Goal: Task Accomplishment & Management: Manage account settings

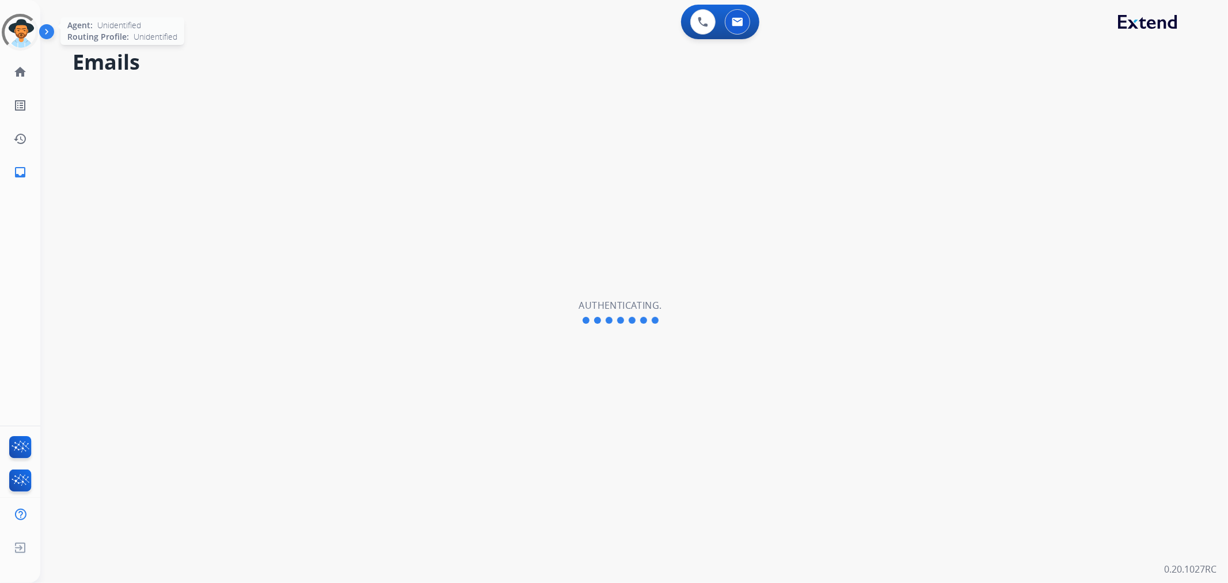
click at [24, 29] on div at bounding box center [20, 32] width 37 height 37
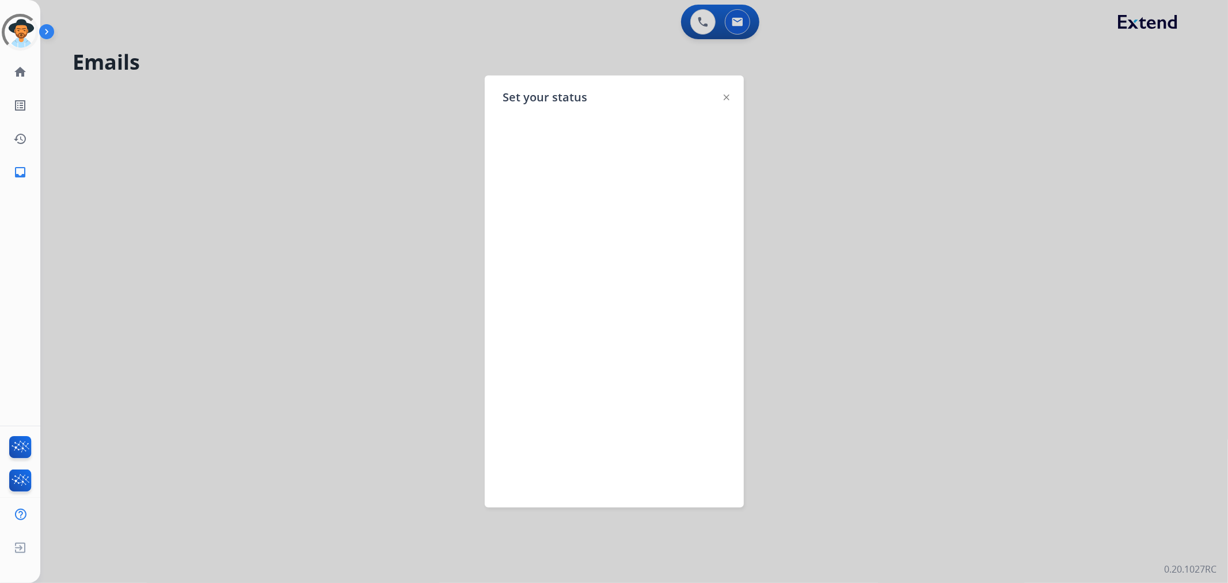
select select "**********"
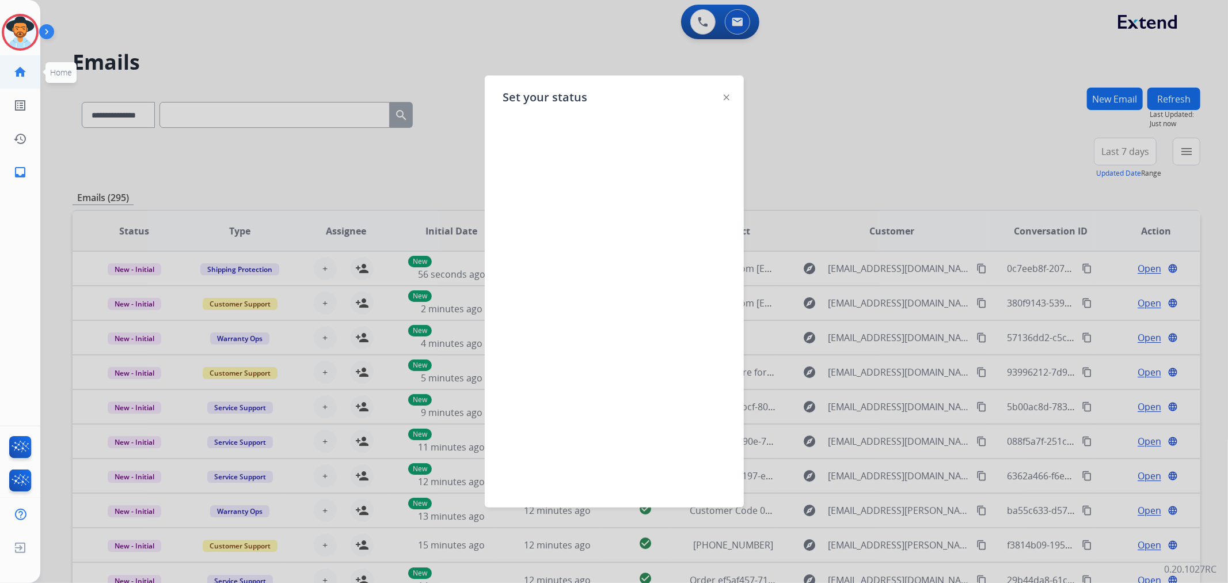
click at [24, 68] on mat-icon "home" at bounding box center [20, 72] width 14 height 14
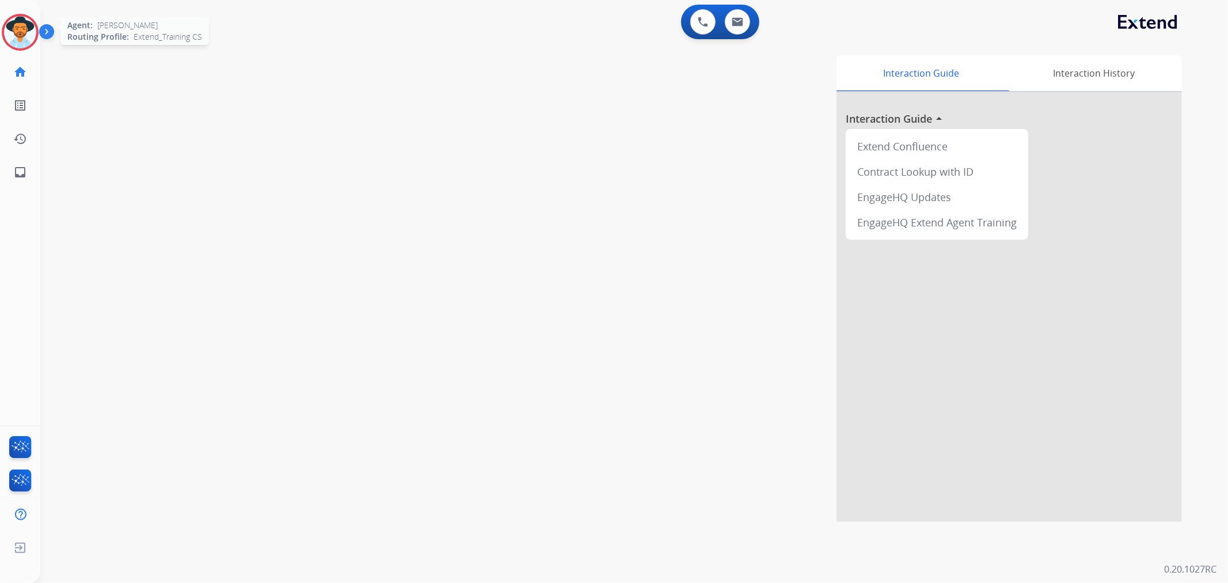
click at [16, 30] on img at bounding box center [20, 32] width 32 height 32
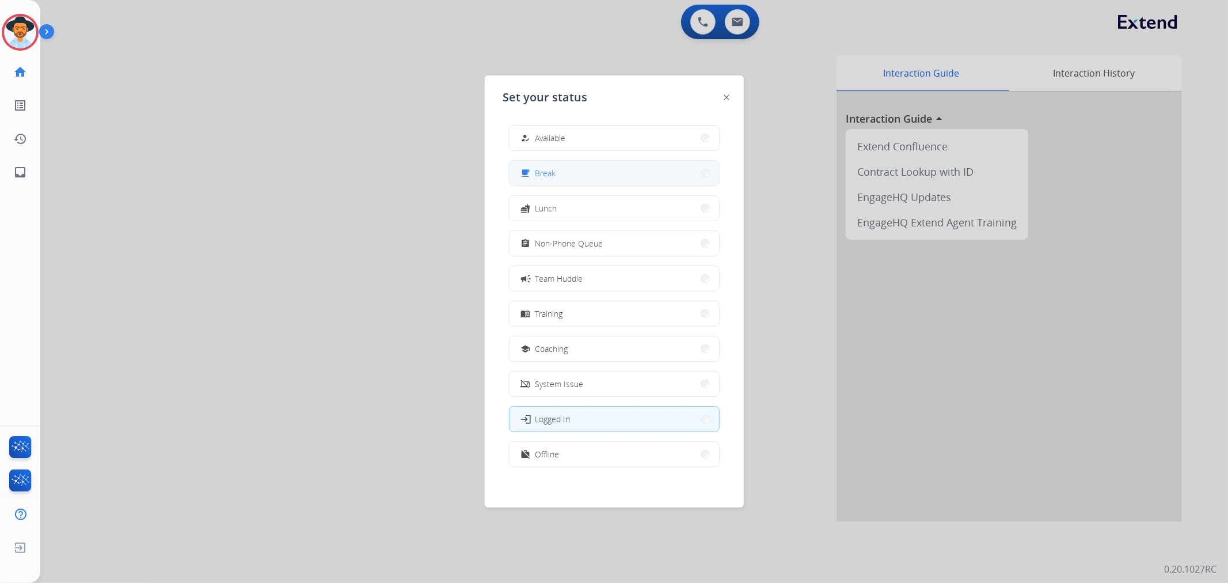
click at [574, 174] on button "free_breakfast Break" at bounding box center [614, 173] width 210 height 25
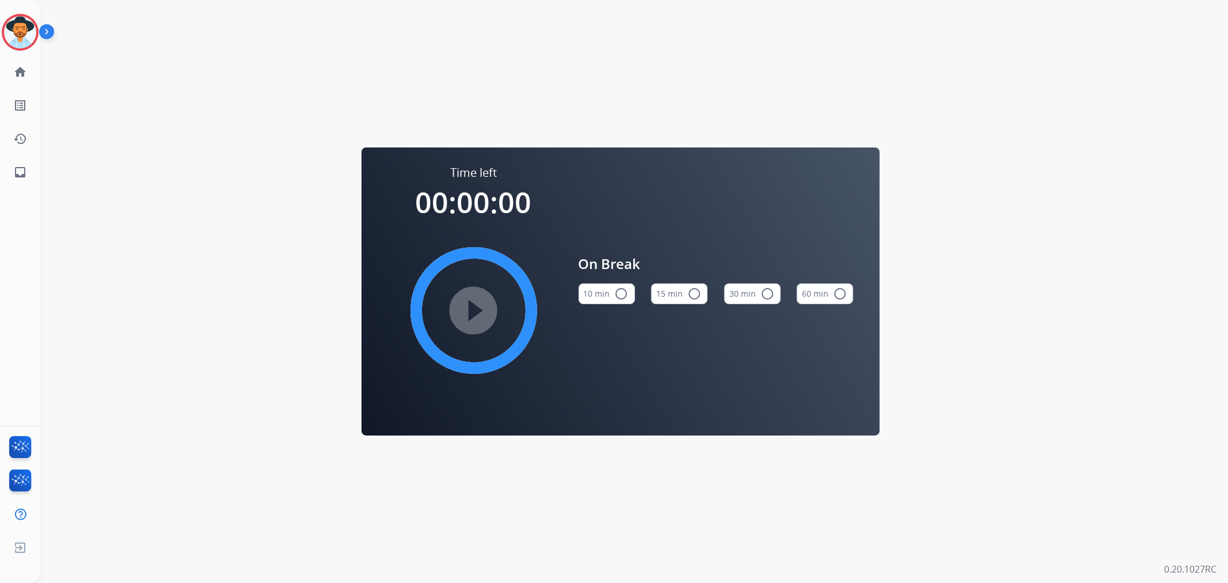
click at [43, 29] on img at bounding box center [49, 34] width 20 height 22
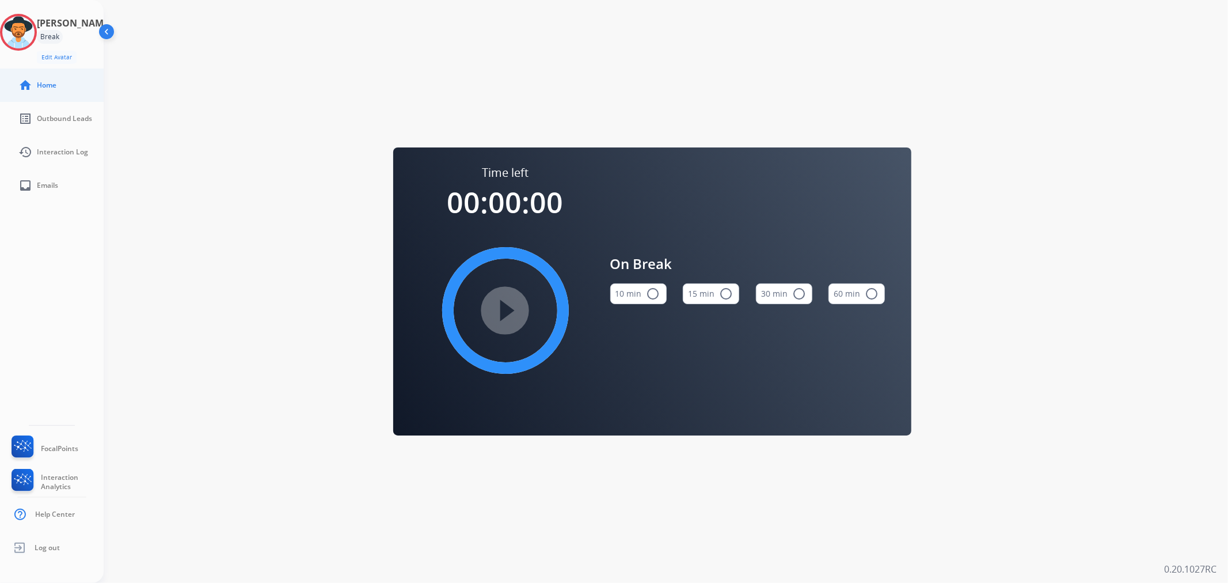
click at [62, 81] on link "home Home" at bounding box center [61, 85] width 104 height 32
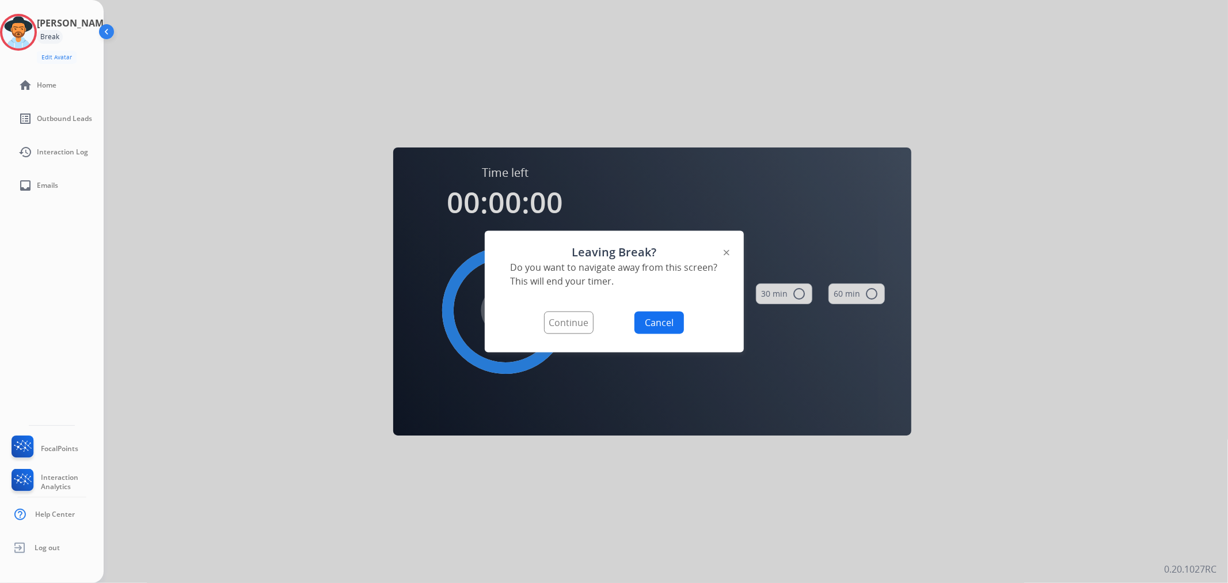
click at [728, 250] on img at bounding box center [727, 253] width 6 height 6
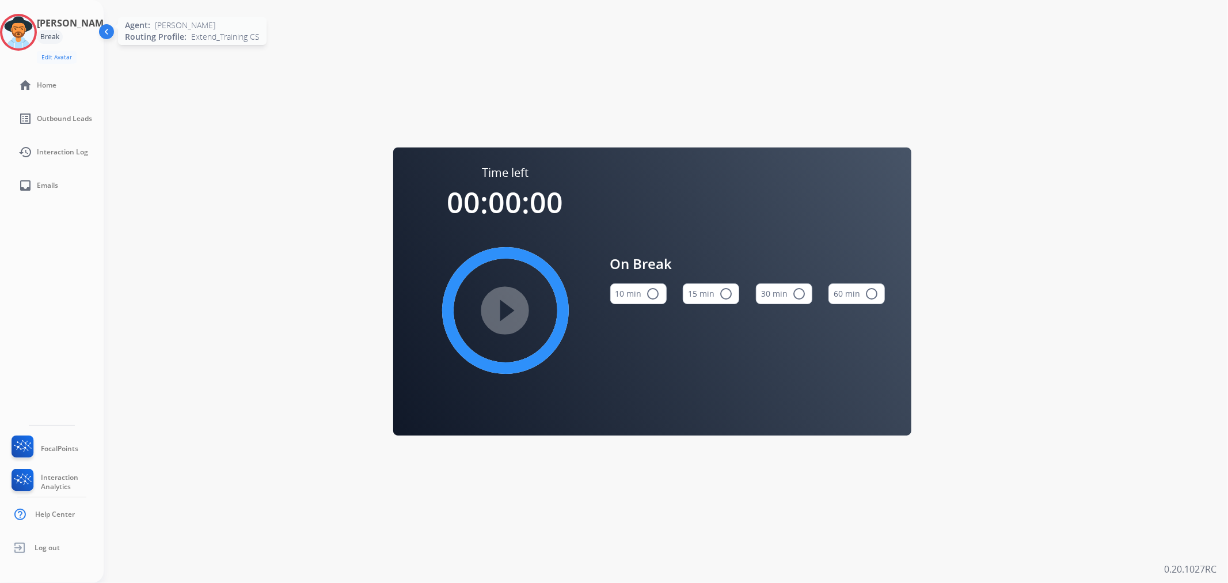
click at [35, 28] on img at bounding box center [18, 32] width 32 height 32
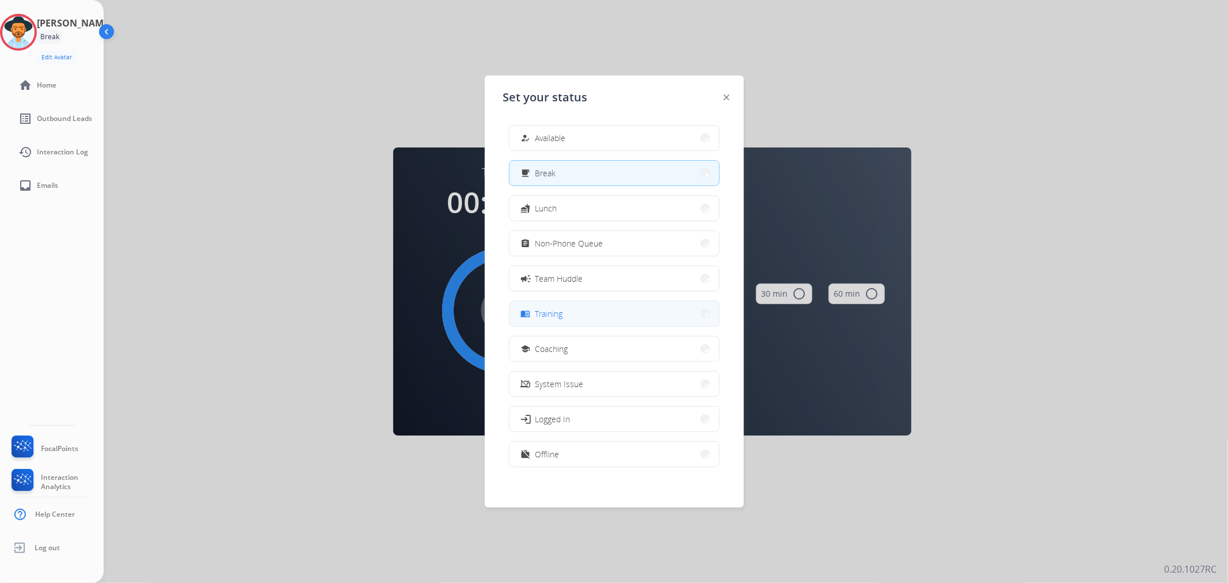
click at [559, 315] on span "Training" at bounding box center [549, 313] width 28 height 12
